Goal: Information Seeking & Learning: Learn about a topic

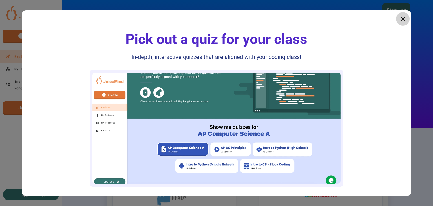
click at [399, 20] on icon at bounding box center [403, 19] width 8 height 8
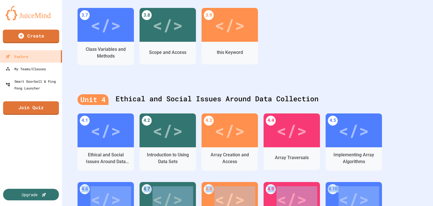
drag, startPoint x: 422, startPoint y: 135, endPoint x: 433, endPoint y: 213, distance: 78.8
click at [433, 205] on html "We are updating our servers at 9:30PM EST on 9/19/2025. JuiceMind should contin…" at bounding box center [216, 103] width 433 height 206
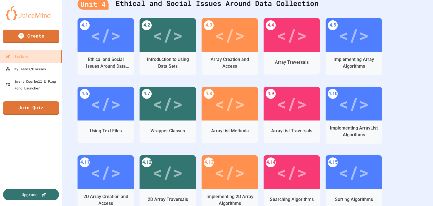
click at [312, 80] on div "4.4 </> Array Traversals" at bounding box center [292, 52] width 56 height 68
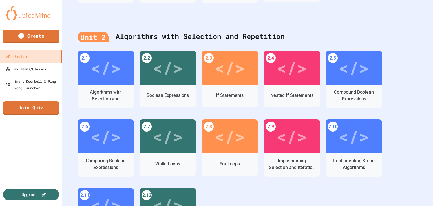
scroll to position [366, 0]
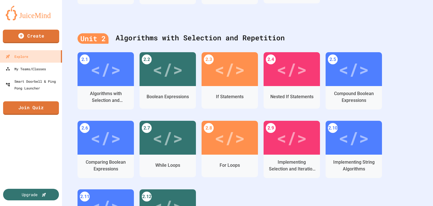
drag, startPoint x: 425, startPoint y: 84, endPoint x: 432, endPoint y: 110, distance: 27.4
click at [432, 110] on div "Sign up Computer Science Math History English Social Science AP Computer Scienc…" at bounding box center [247, 103] width 371 height 206
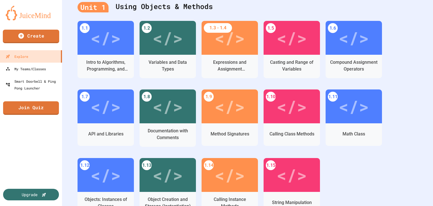
scroll to position [0, 0]
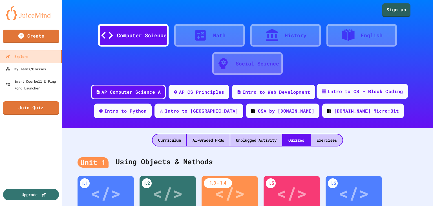
click at [336, 95] on div "Intro to CS - Block Coding" at bounding box center [365, 91] width 76 height 7
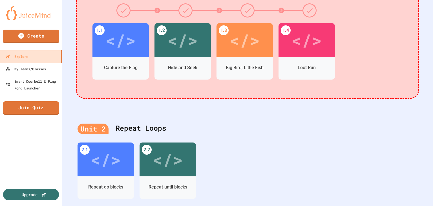
scroll to position [180, 0]
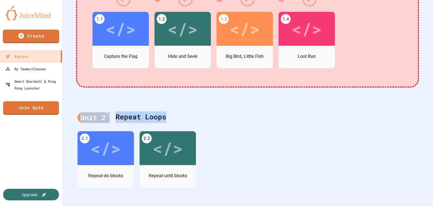
drag, startPoint x: 167, startPoint y: 109, endPoint x: 101, endPoint y: 90, distance: 68.7
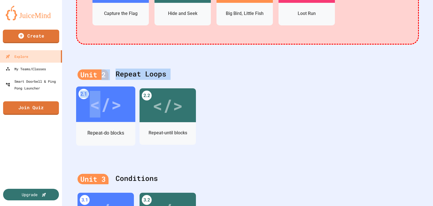
click at [101, 92] on div "Unit 2 Repeat Loops 2.1 </> Repeat-do blocks 2.2 </> Repeat-until blocks" at bounding box center [247, 111] width 371 height 104
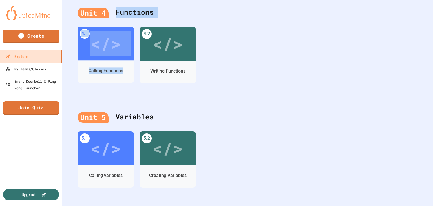
drag, startPoint x: 101, startPoint y: 92, endPoint x: 132, endPoint y: -17, distance: 112.9
click at [132, 0] on html "We are updating our servers at 9:30PM EST on 9/19/2025. JuiceMind should contin…" at bounding box center [216, 103] width 433 height 206
